Goal: Transaction & Acquisition: Purchase product/service

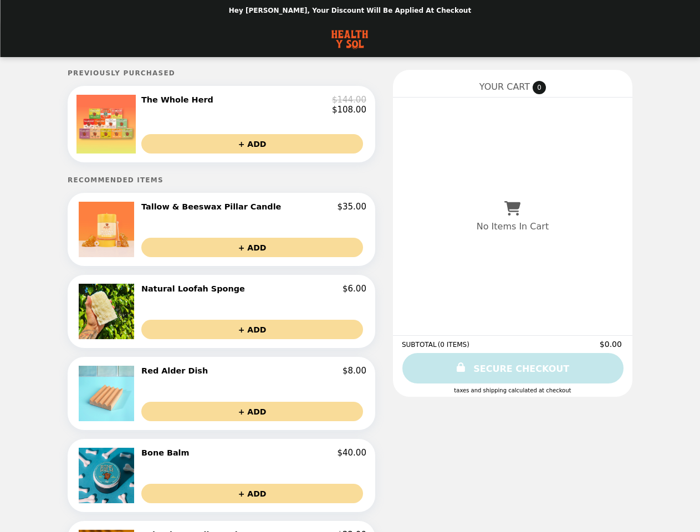
click at [131, 127] on img at bounding box center [106, 124] width 61 height 59
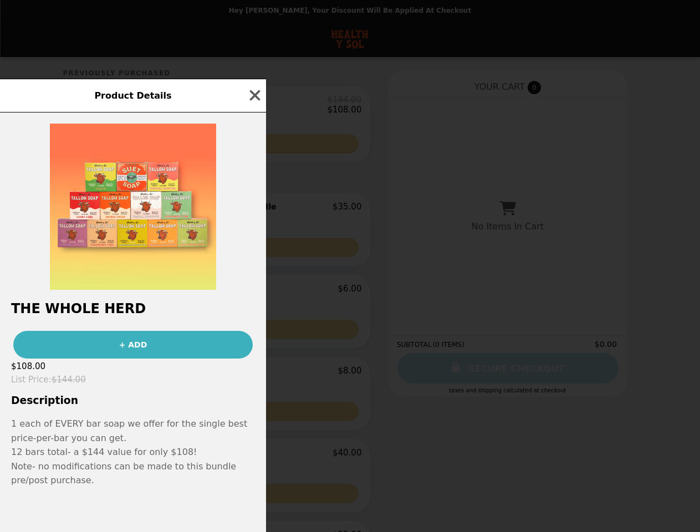
click at [253, 107] on div "Product Details The Whole Herd + ADD $108.00 List Price : $144.00 Description 1…" at bounding box center [350, 266] width 700 height 532
click at [253, 148] on div at bounding box center [133, 200] width 266 height 177
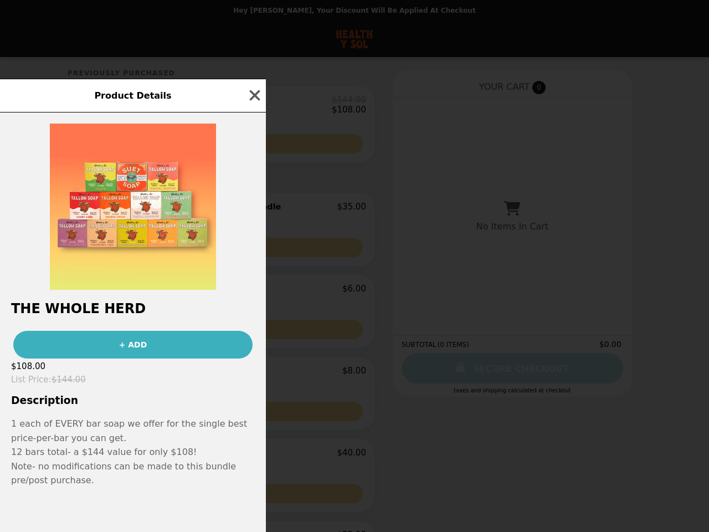
click at [131, 235] on img at bounding box center [133, 207] width 166 height 166
click at [253, 213] on div at bounding box center [133, 200] width 266 height 177
click at [253, 253] on div "Product Details The Whole Herd + ADD $108.00 List Price : $144.00 Description 1…" at bounding box center [354, 266] width 709 height 532
click at [131, 317] on div "Product Details The Whole Herd + ADD $108.00 List Price : $144.00 Description 1…" at bounding box center [354, 266] width 709 height 532
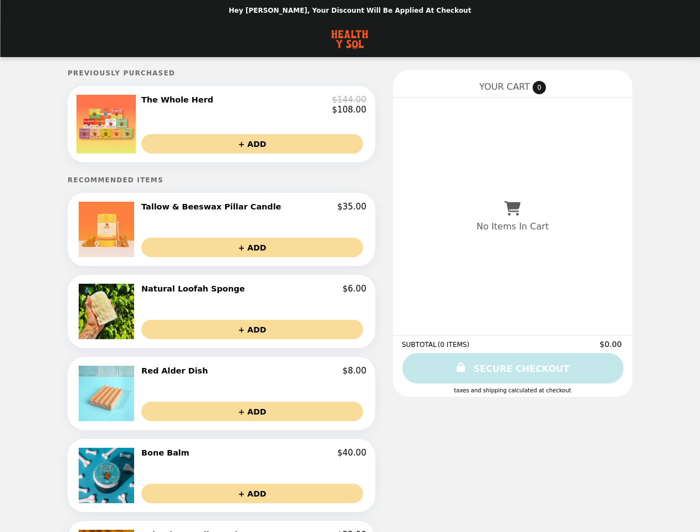
click at [253, 335] on button "+ ADD" at bounding box center [252, 329] width 222 height 19
click at [131, 399] on img at bounding box center [108, 393] width 58 height 55
